Goal: Communication & Community: Answer question/provide support

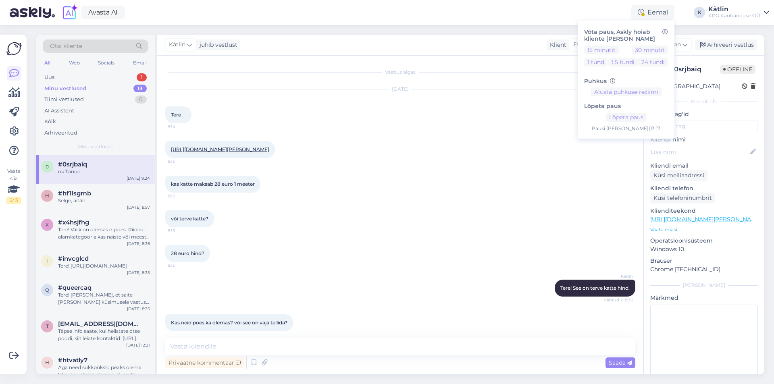
scroll to position [217, 0]
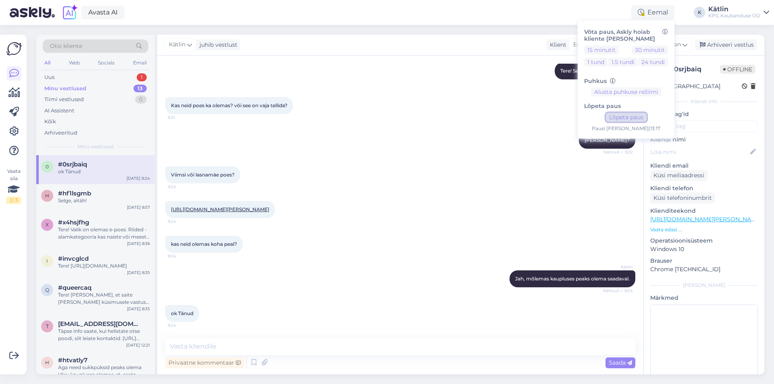
click at [642, 119] on button "Lõpeta paus" at bounding box center [626, 117] width 41 height 9
drag, startPoint x: 177, startPoint y: 20, endPoint x: 169, endPoint y: 18, distance: 7.6
click at [177, 20] on div "Avasta AI Aktiivne Võta paus, Askly hoiab kliente [PERSON_NAME] 15 minutit 30 m…" at bounding box center [387, 12] width 774 height 25
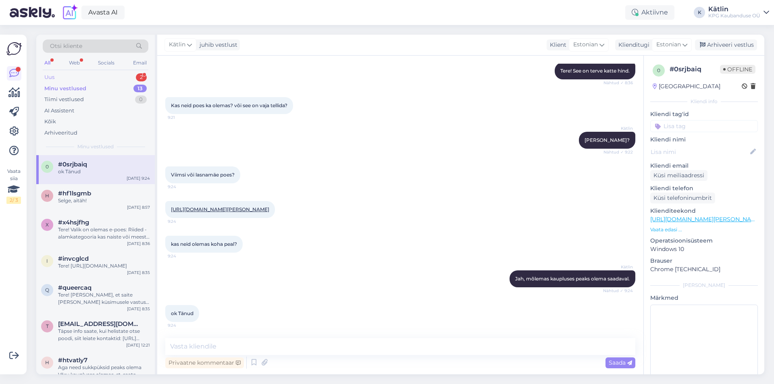
click at [125, 79] on div "Uus 2" at bounding box center [96, 77] width 106 height 11
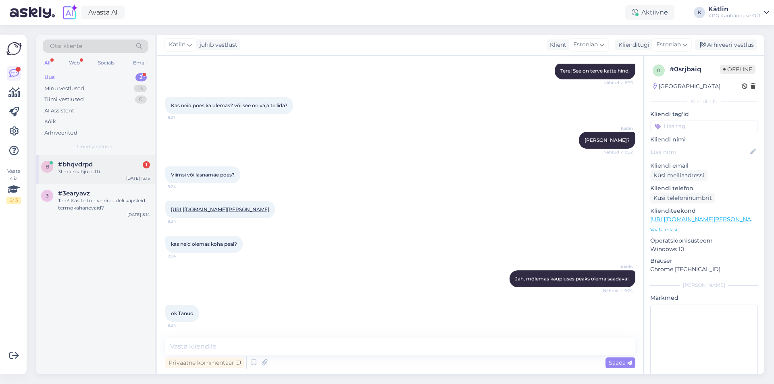
click at [115, 166] on div "#bhqvdrpd 1" at bounding box center [104, 164] width 92 height 7
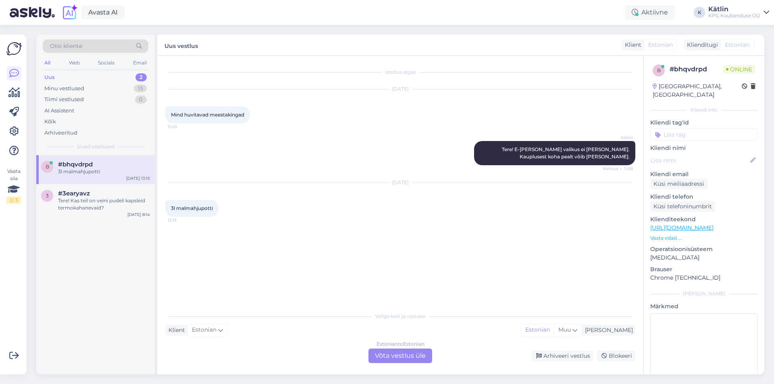
click at [401, 356] on div "Estonian to Estonian Võta vestlus üle" at bounding box center [400, 356] width 64 height 15
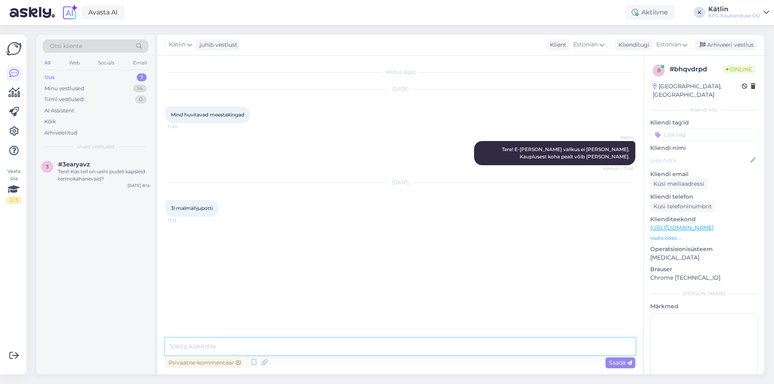
click at [275, 351] on textarea at bounding box center [400, 346] width 470 height 17
paste textarea "[URL][DOMAIN_NAME]"
type textarea "[URL][DOMAIN_NAME]"
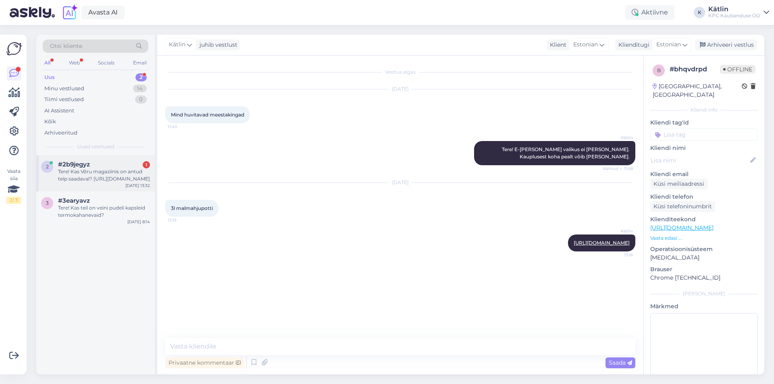
click at [82, 179] on div "Tere! Kas Võru magaziinis on antud teip saadaval? [URL][DOMAIN_NAME]" at bounding box center [104, 175] width 92 height 15
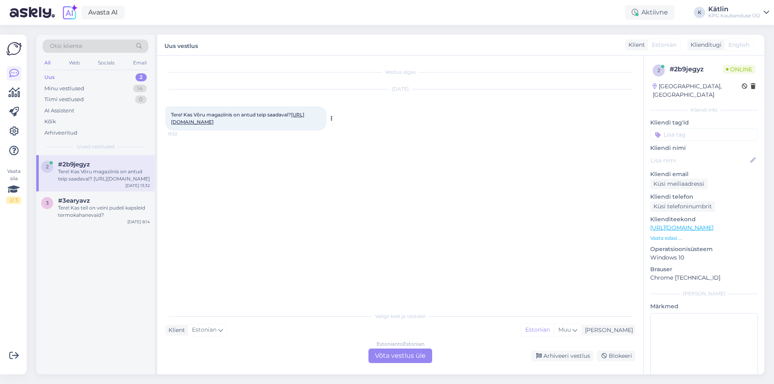
click at [226, 123] on link "[URL][DOMAIN_NAME]" at bounding box center [237, 118] width 133 height 13
click at [417, 354] on div "Estonian to Estonian Võta vestlus üle" at bounding box center [400, 356] width 64 height 15
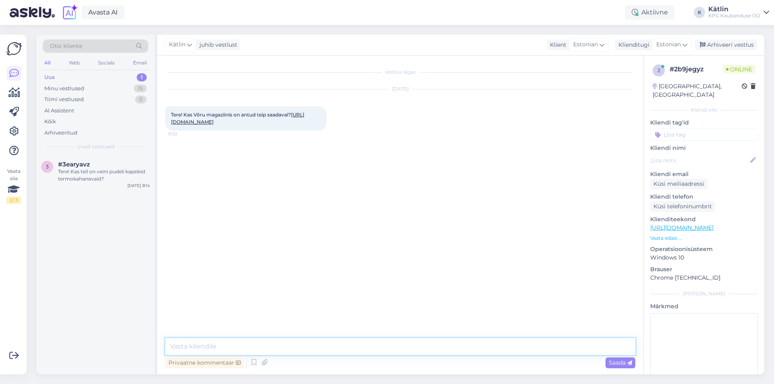
click at [406, 349] on textarea at bounding box center [400, 346] width 470 height 17
type textarea "Tere! Jah, peaks olema saadaval."
click at [202, 346] on textarea at bounding box center [400, 346] width 470 height 17
type textarea "Teile samuti!"
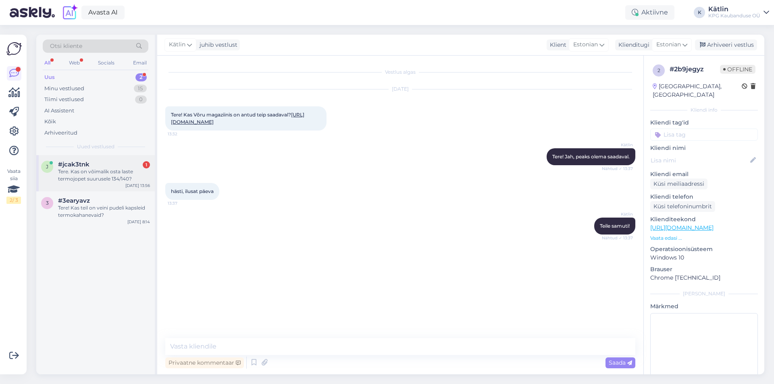
click at [93, 172] on div "Tere. Kas on võimalik osta laste termojopet suurusele 134/140?" at bounding box center [104, 175] width 92 height 15
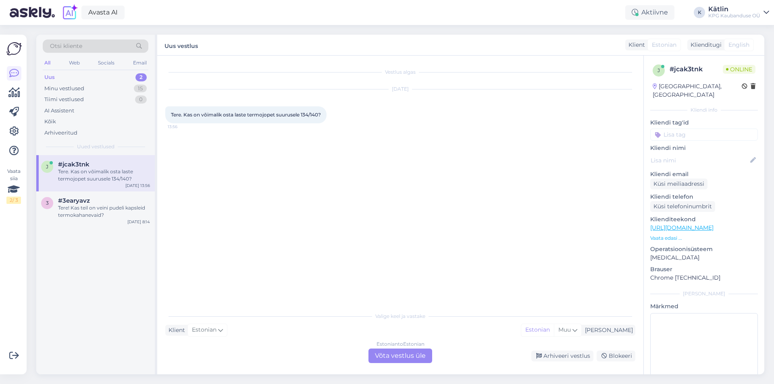
click at [671, 224] on link "[URL][DOMAIN_NAME]" at bounding box center [681, 227] width 63 height 7
click at [409, 357] on div "Estonian to Estonian Võta vestlus üle" at bounding box center [400, 356] width 64 height 15
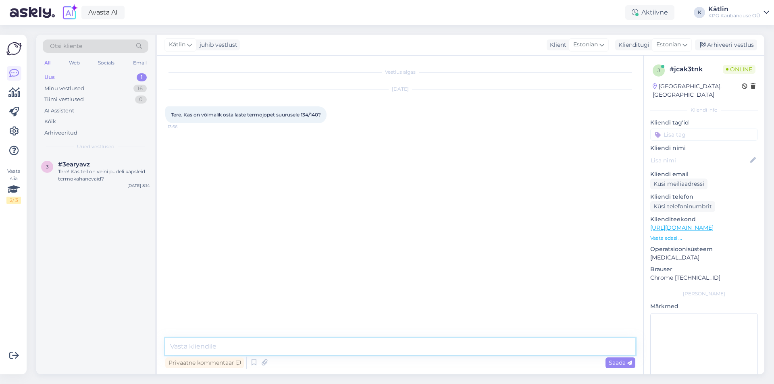
drag, startPoint x: 409, startPoint y: 357, endPoint x: 407, endPoint y: 351, distance: 5.9
click at [407, 351] on textarea at bounding box center [400, 346] width 470 height 17
paste textarea "[URL][DOMAIN_NAME][PERSON_NAME]"
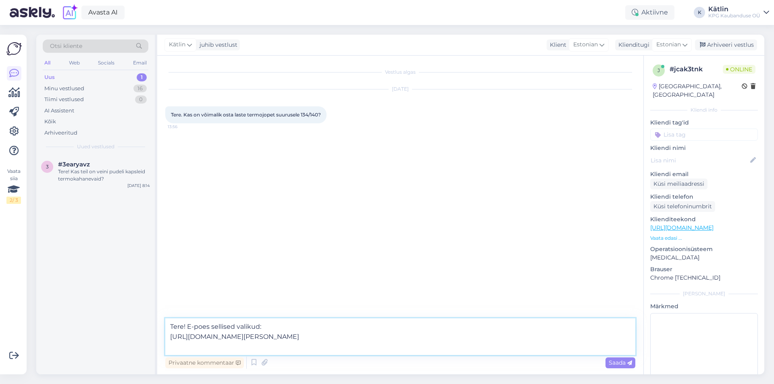
paste textarea "[URL][DOMAIN_NAME]"
type textarea "Tere! E-poes sellised valikud: [URL][DOMAIN_NAME][PERSON_NAME] [URL][DOMAIN_NAM…"
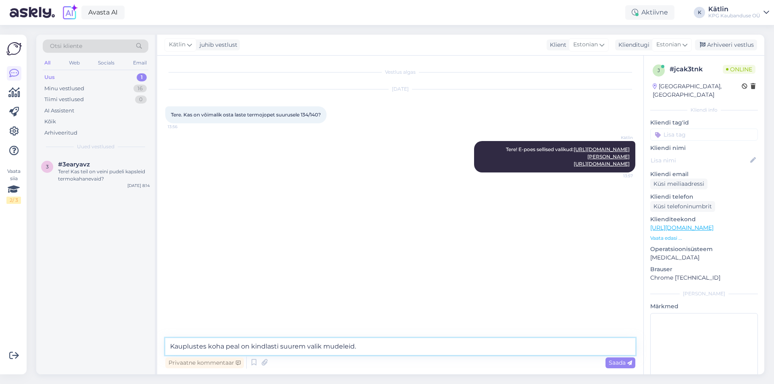
type textarea "Kauplustes koha peal on kindlasti suurem valik mudeleid."
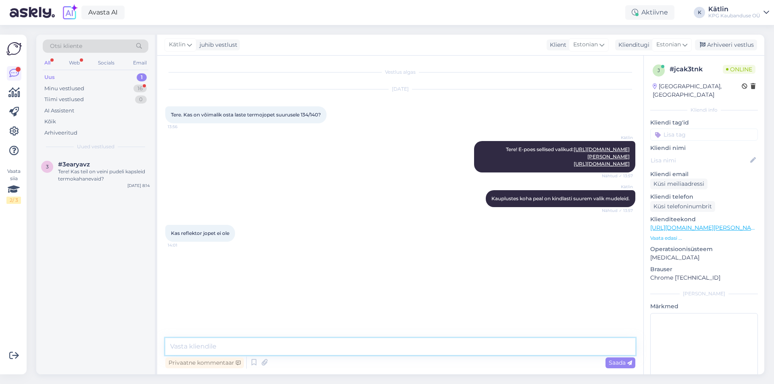
click at [217, 343] on textarea at bounding box center [400, 346] width 470 height 17
drag, startPoint x: 543, startPoint y: 347, endPoint x: 276, endPoint y: 347, distance: 267.3
click at [277, 347] on textarea "Sellele suurusele? Ilmselt ei ole, kuid 100% kindlalt ei oska öelda, soovitame …" at bounding box center [400, 346] width 470 height 17
type textarea "Sellele suurusele? Ilmselt ei ole, kuid soovitame siiski otse kauplusest üle uu…"
